Goal: Information Seeking & Learning: Learn about a topic

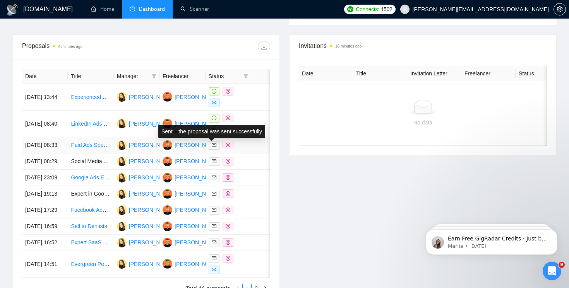
scroll to position [289, 0]
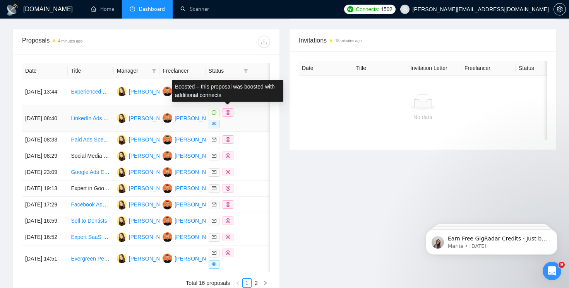
click at [230, 112] on icon "dollar" at bounding box center [228, 112] width 5 height 5
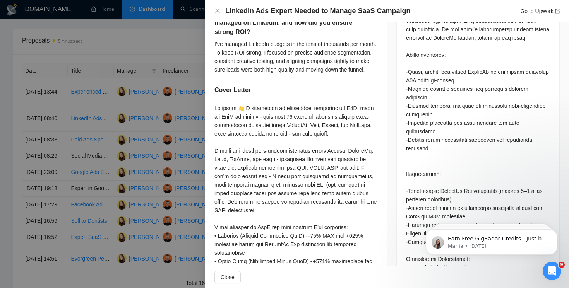
scroll to position [394, 0]
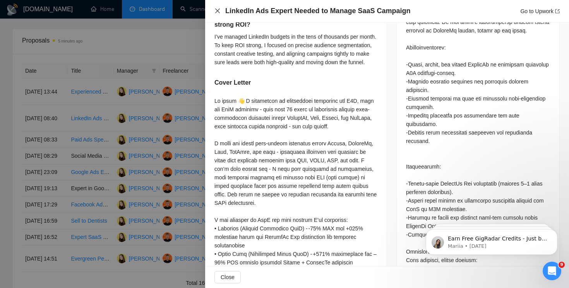
click at [217, 10] on icon "close" at bounding box center [217, 11] width 5 height 5
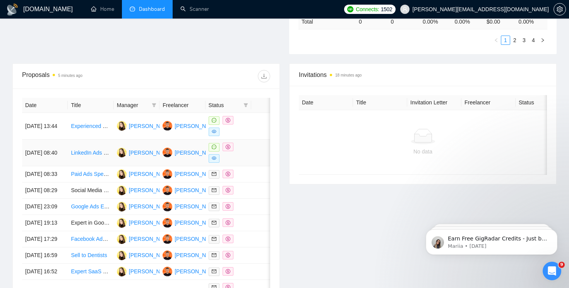
scroll to position [252, 0]
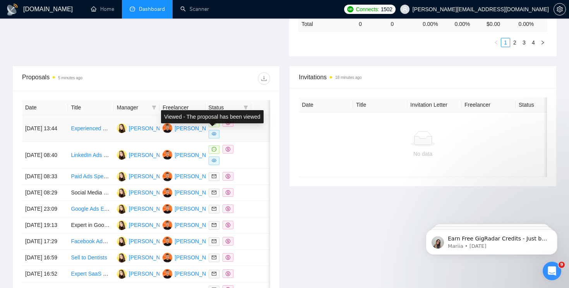
click at [217, 131] on span at bounding box center [214, 134] width 11 height 9
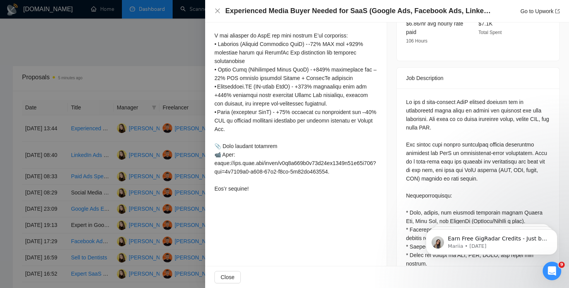
scroll to position [335, 0]
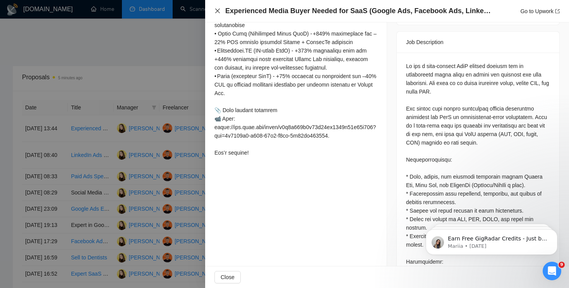
click at [216, 10] on icon "close" at bounding box center [217, 11] width 5 height 5
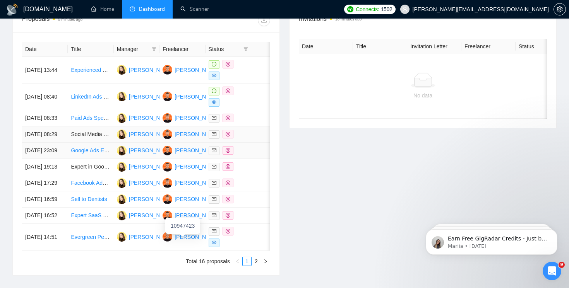
scroll to position [291, 0]
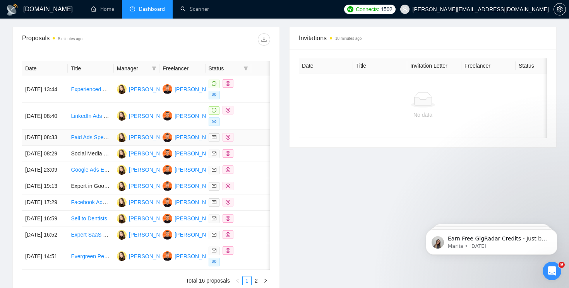
click at [232, 140] on span at bounding box center [227, 137] width 11 height 9
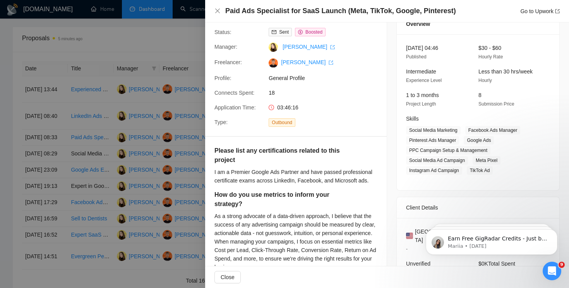
scroll to position [0, 0]
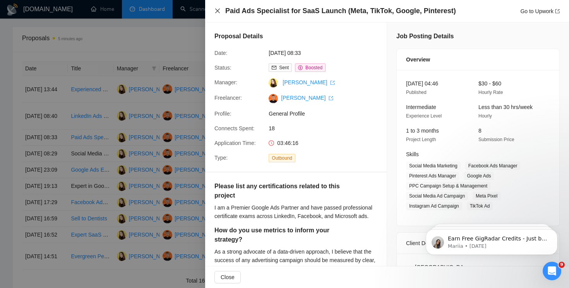
click at [217, 13] on icon "close" at bounding box center [217, 11] width 6 height 6
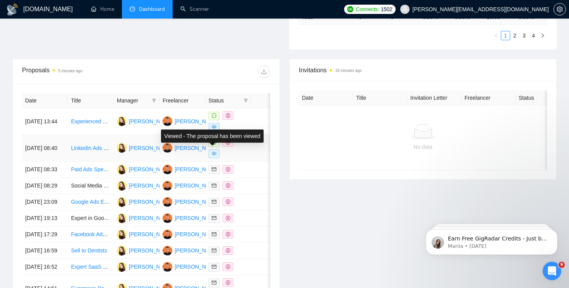
scroll to position [288, 0]
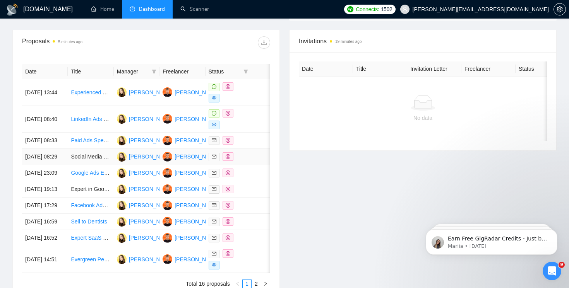
click at [229, 161] on span at bounding box center [227, 156] width 11 height 9
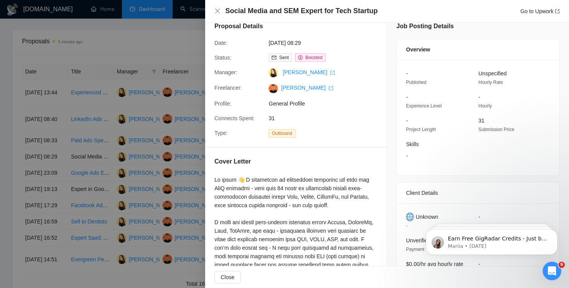
scroll to position [20, 0]
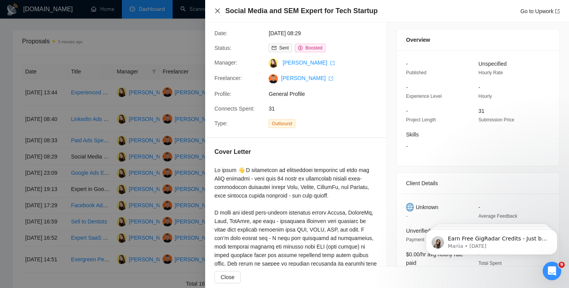
click at [217, 11] on icon "close" at bounding box center [217, 11] width 5 height 5
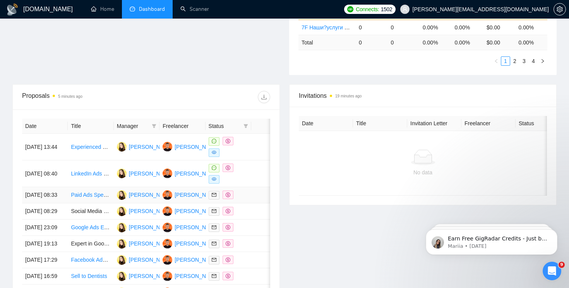
scroll to position [234, 0]
click at [227, 213] on icon "dollar" at bounding box center [228, 211] width 5 height 5
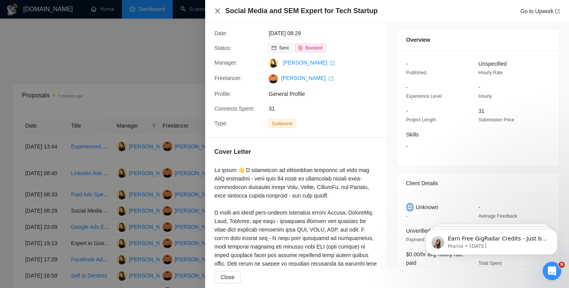
click at [219, 10] on icon "close" at bounding box center [217, 11] width 6 height 6
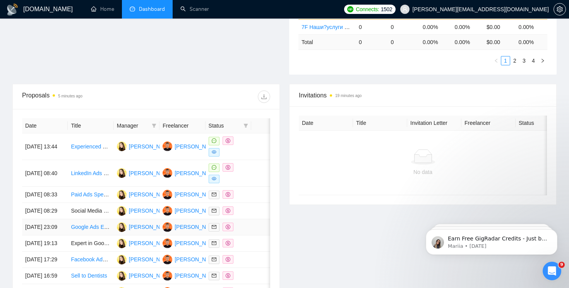
click at [228, 229] on icon "dollar" at bounding box center [228, 227] width 5 height 5
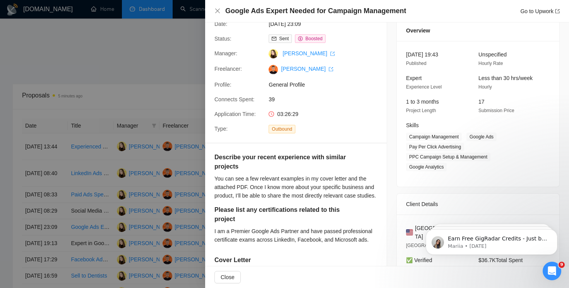
scroll to position [33, 0]
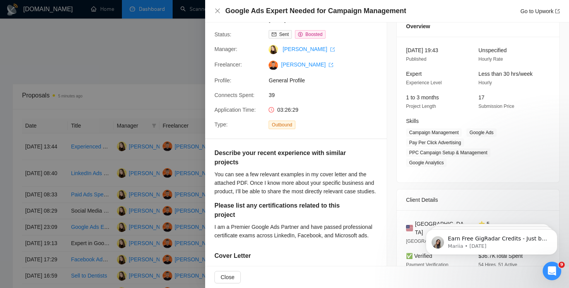
click at [214, 10] on div "Google Ads Expert Needed for Campaign Management Go to Upwork" at bounding box center [387, 11] width 364 height 22
click at [219, 10] on icon "close" at bounding box center [217, 11] width 6 height 6
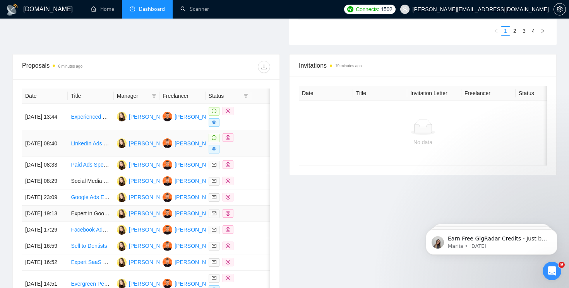
scroll to position [267, 0]
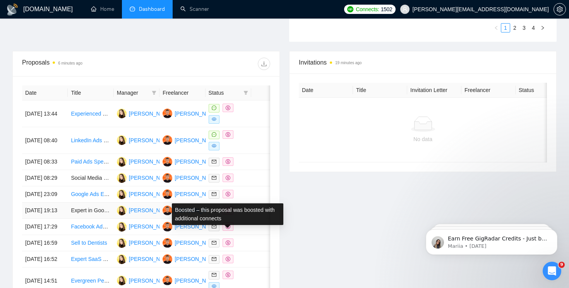
click at [230, 215] on span at bounding box center [227, 210] width 11 height 9
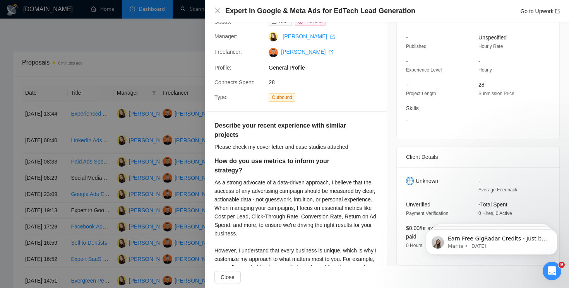
scroll to position [53, 0]
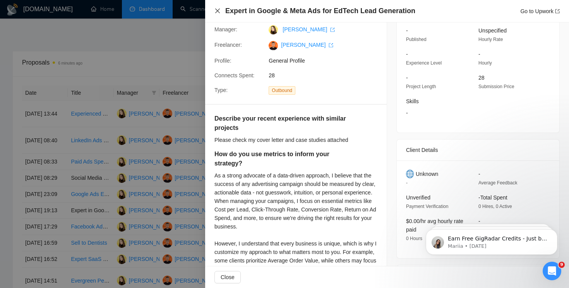
click at [218, 11] on icon "close" at bounding box center [217, 11] width 5 height 5
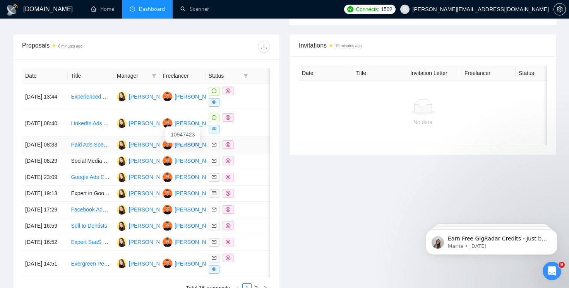
scroll to position [289, 0]
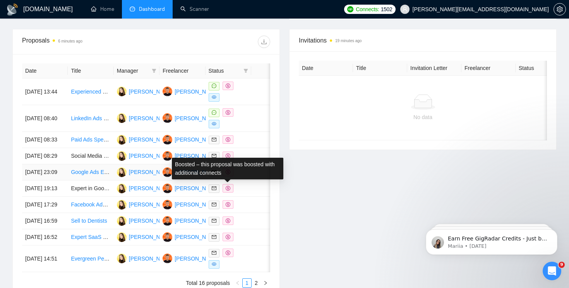
click at [228, 175] on icon "dollar" at bounding box center [228, 172] width 5 height 5
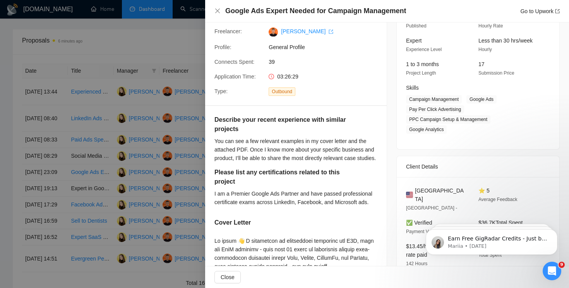
scroll to position [0, 0]
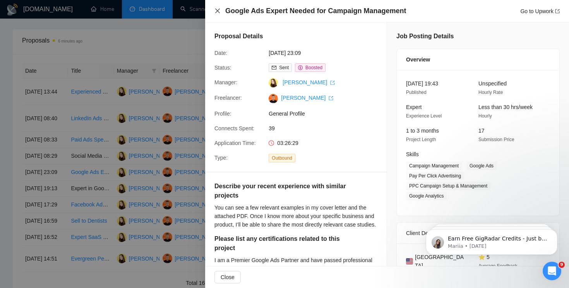
click at [217, 13] on icon "close" at bounding box center [217, 11] width 6 height 6
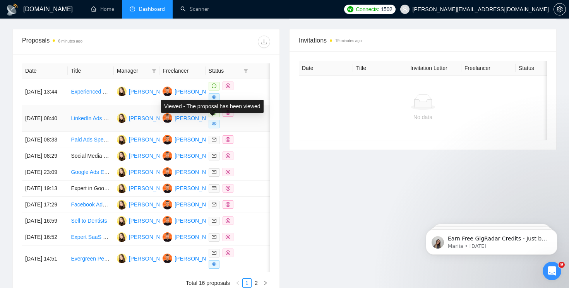
click at [217, 124] on span at bounding box center [214, 124] width 11 height 9
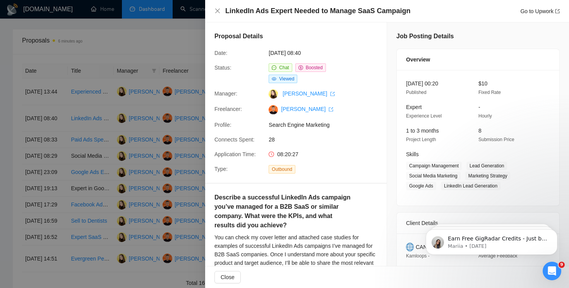
scroll to position [7, 0]
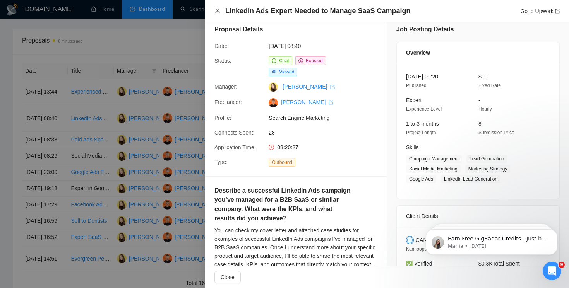
click at [217, 10] on icon "close" at bounding box center [217, 11] width 5 height 5
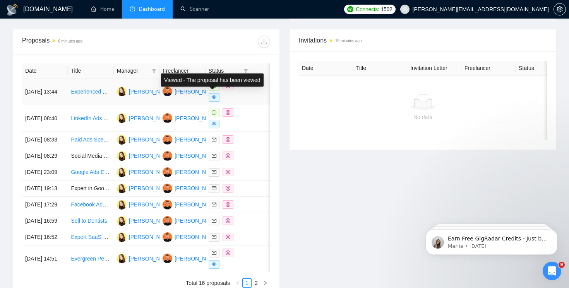
click at [214, 98] on icon "eye" at bounding box center [214, 97] width 5 height 3
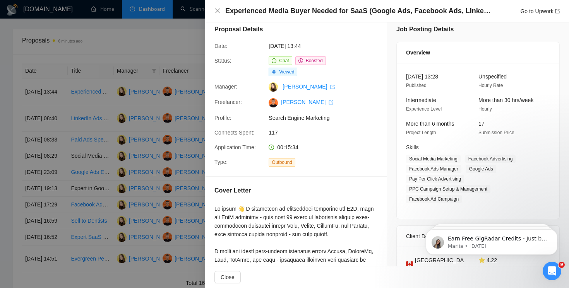
scroll to position [13, 0]
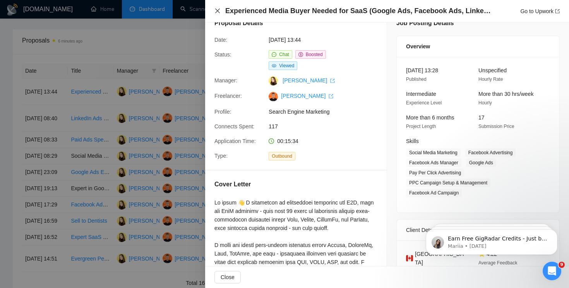
click at [216, 11] on icon "close" at bounding box center [217, 11] width 6 height 6
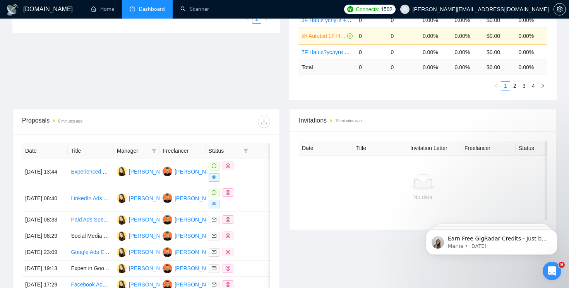
scroll to position [212, 0]
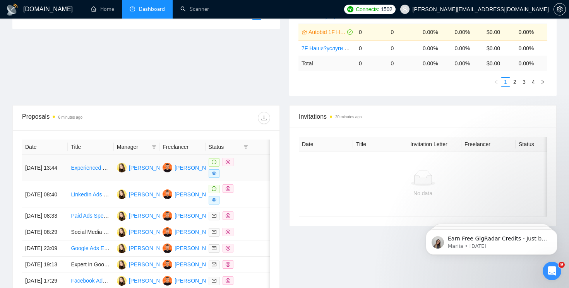
click at [216, 173] on span at bounding box center [214, 173] width 11 height 9
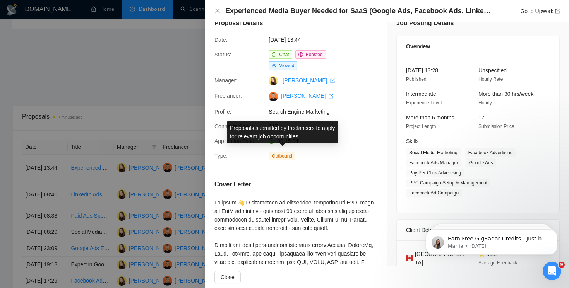
scroll to position [20, 0]
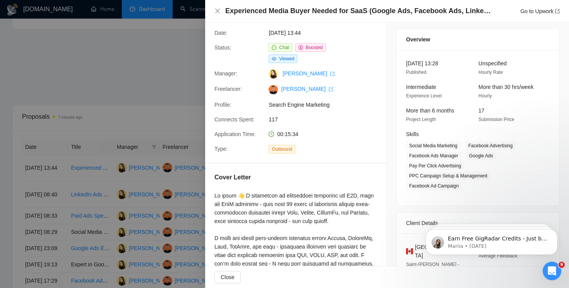
click at [192, 80] on div at bounding box center [284, 144] width 569 height 288
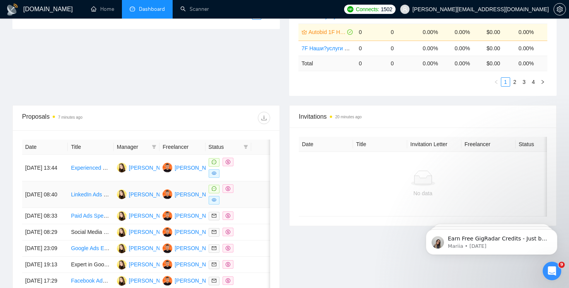
click at [218, 200] on span at bounding box center [214, 200] width 11 height 9
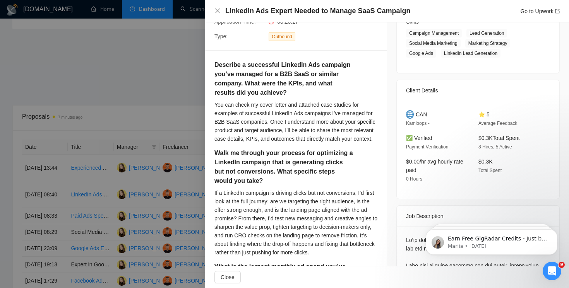
scroll to position [135, 0]
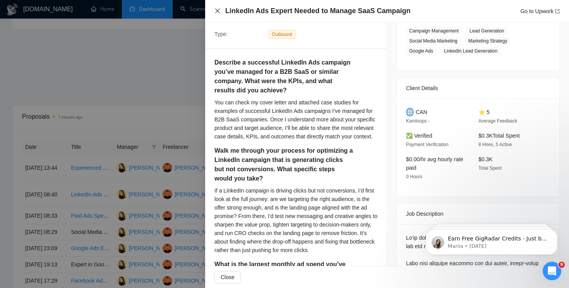
click at [217, 11] on icon "close" at bounding box center [217, 11] width 5 height 5
